Goal: Information Seeking & Learning: Check status

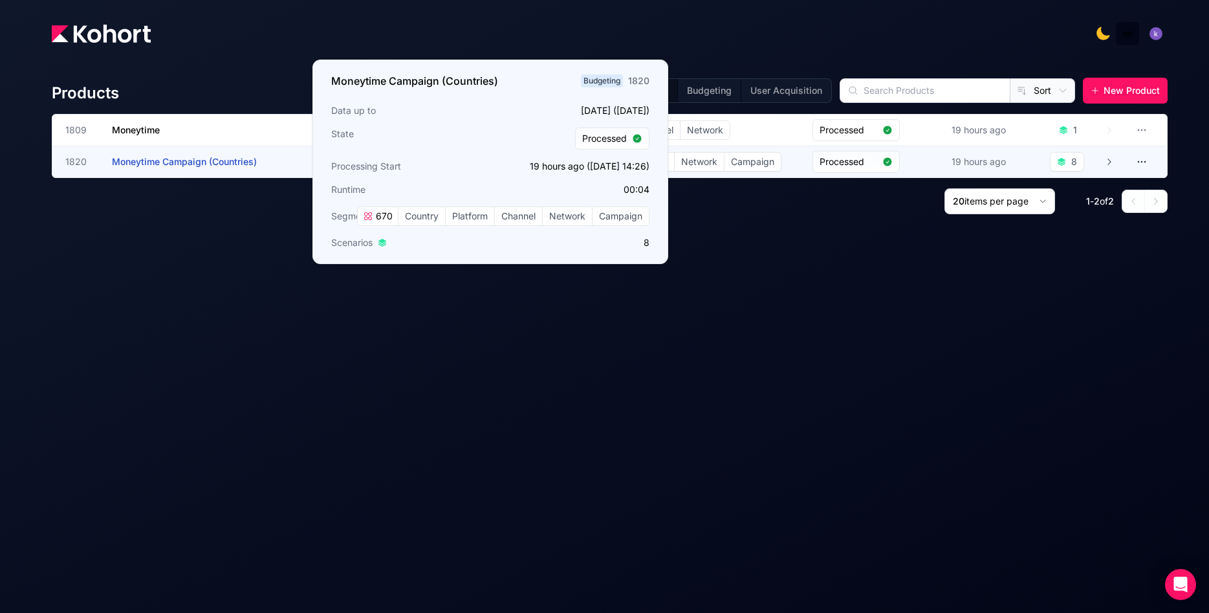
click at [219, 163] on span "Moneytime Campaign (Countries)" at bounding box center [184, 161] width 145 height 11
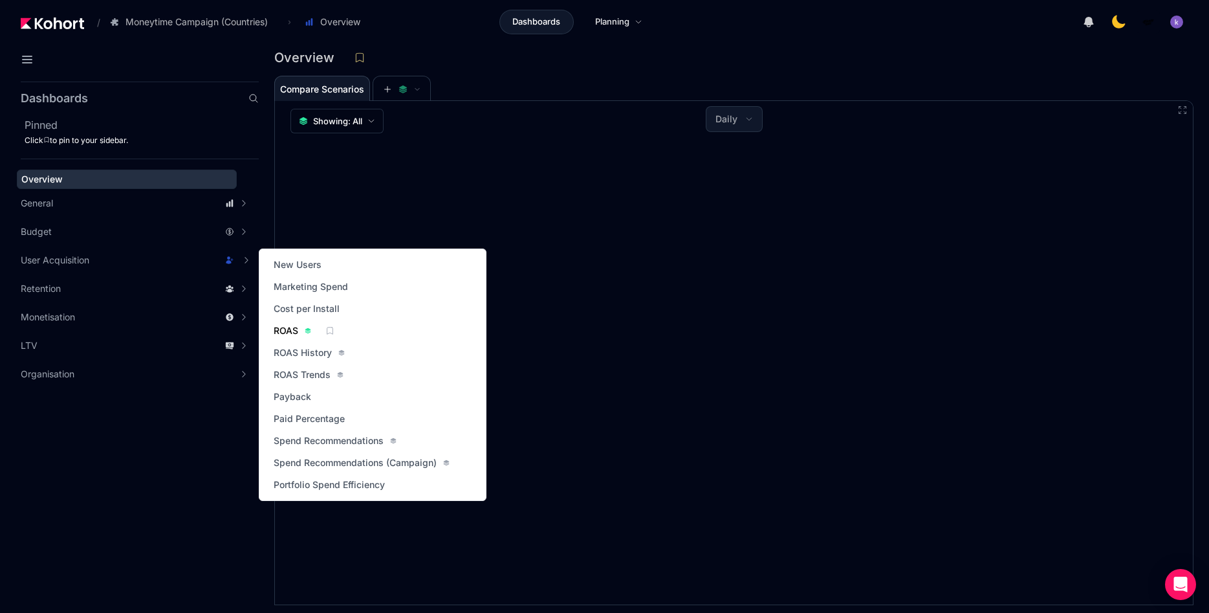
click at [295, 332] on span "ROAS" at bounding box center [286, 330] width 25 height 13
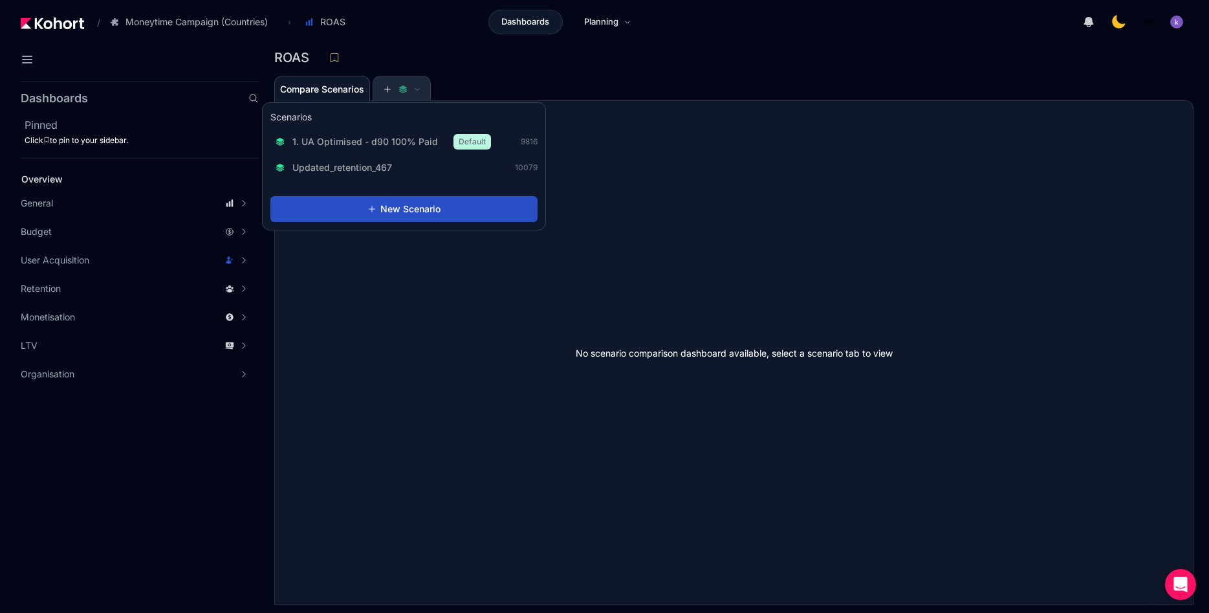
click at [406, 89] on icon at bounding box center [403, 87] width 8 height 5
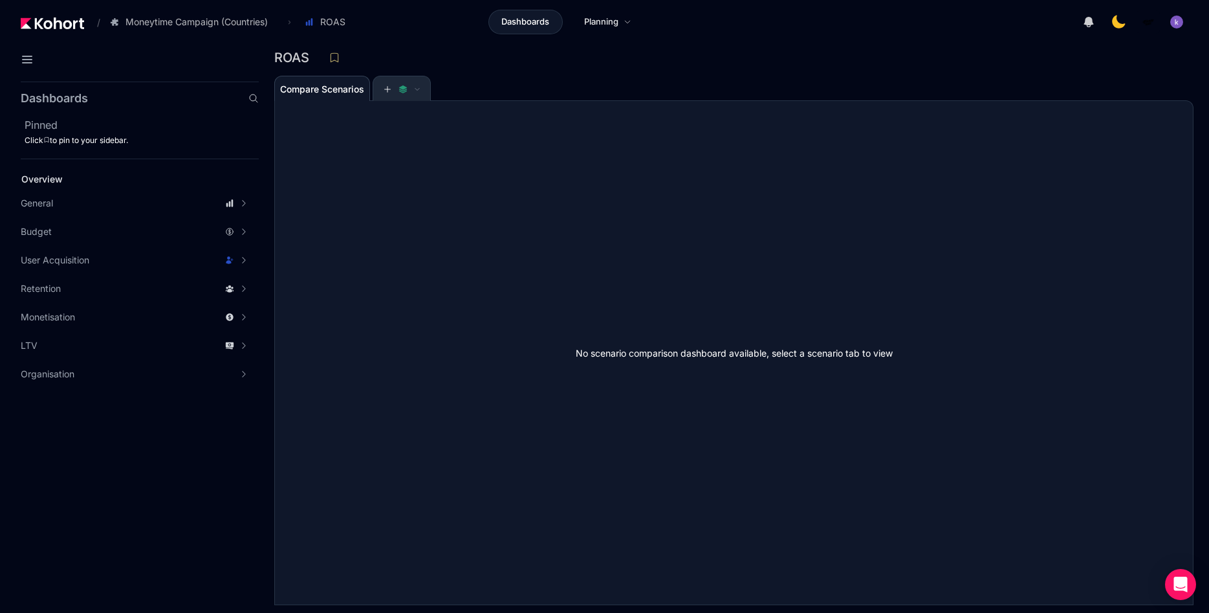
click at [389, 76] on div at bounding box center [402, 89] width 58 height 26
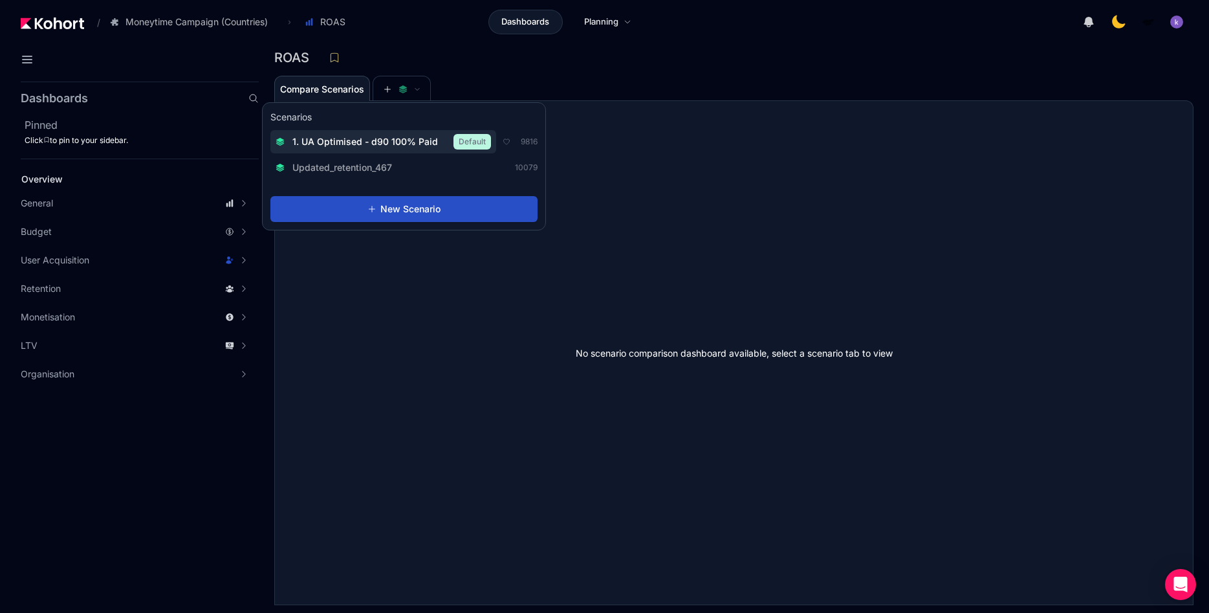
click at [366, 140] on span "1. UA Optimised - d90 100% Paid" at bounding box center [365, 141] width 146 height 13
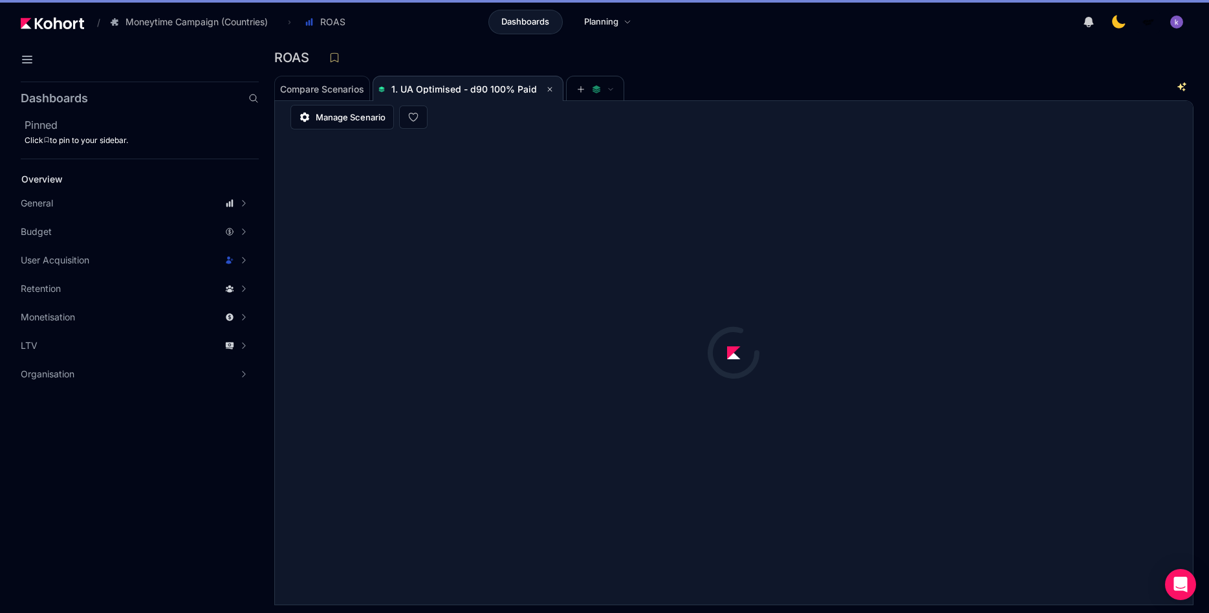
click at [801, 67] on div "ROAS" at bounding box center [733, 61] width 919 height 27
